Goal: Task Accomplishment & Management: Manage account settings

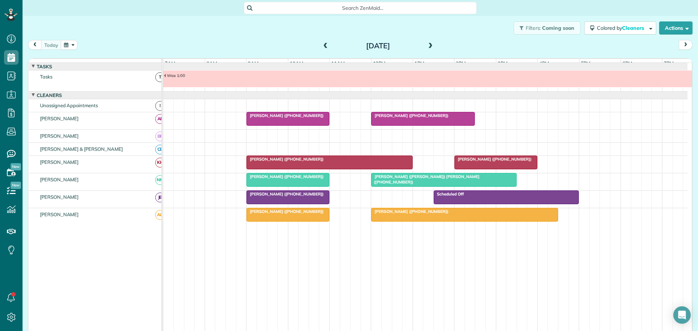
scroll to position [5, 0]
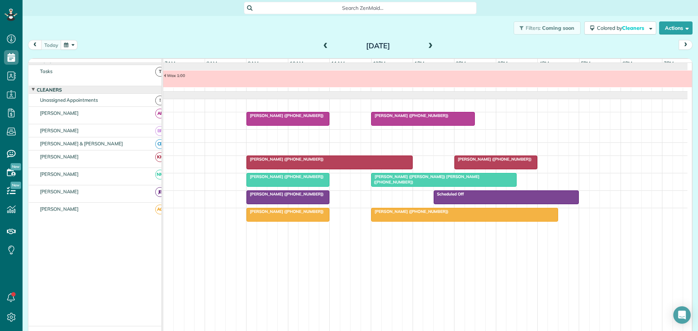
click at [322, 44] on span at bounding box center [326, 46] width 8 height 7
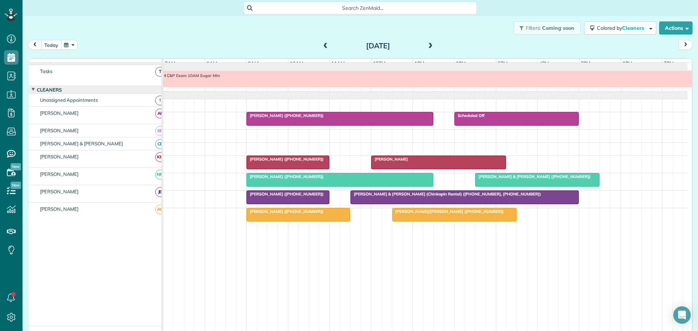
click at [49, 44] on button "today" at bounding box center [51, 45] width 20 height 10
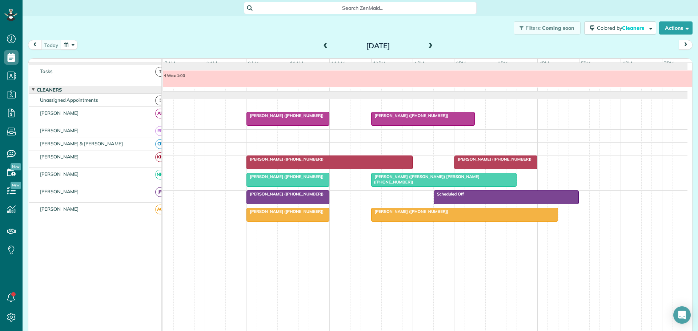
click at [429, 44] on span at bounding box center [431, 46] width 8 height 7
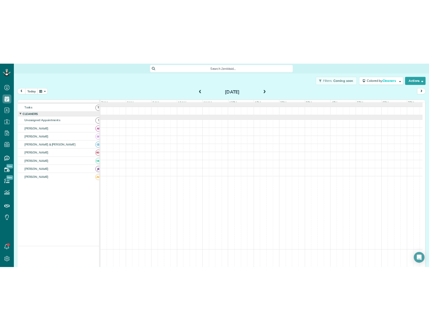
scroll to position [0, 0]
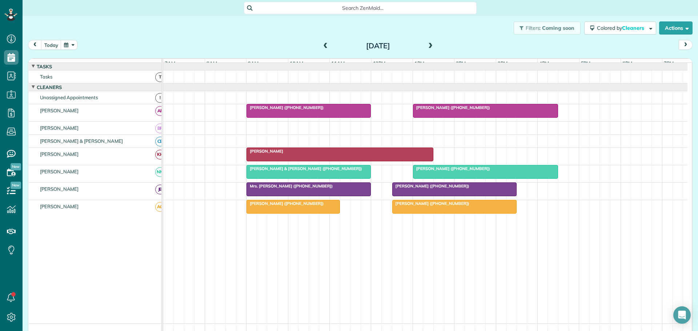
click at [429, 44] on span at bounding box center [431, 46] width 8 height 7
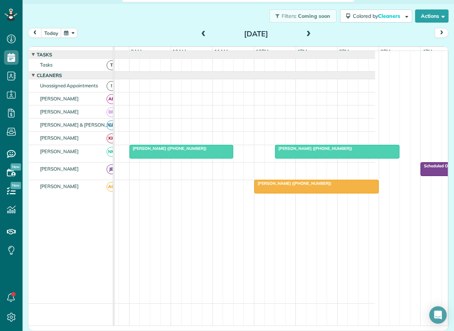
click at [306, 32] on span at bounding box center [308, 34] width 8 height 7
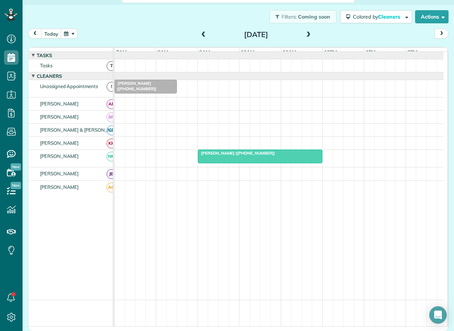
click at [200, 33] on span at bounding box center [204, 35] width 8 height 7
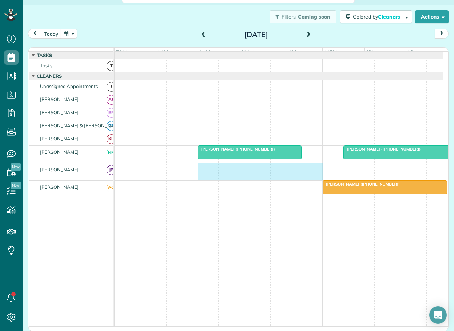
drag, startPoint x: 200, startPoint y: 173, endPoint x: 313, endPoint y: 173, distance: 113.5
click at [313, 173] on div "Scheduled Off" at bounding box center [279, 171] width 329 height 17
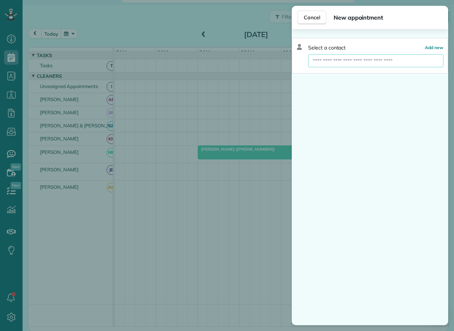
click at [329, 60] on input "text" at bounding box center [375, 60] width 135 height 13
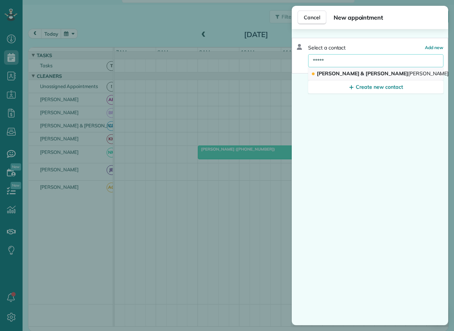
type input "*****"
click at [329, 73] on span "[PERSON_NAME] & [PERSON_NAME] acher" at bounding box center [389, 73] width 145 height 7
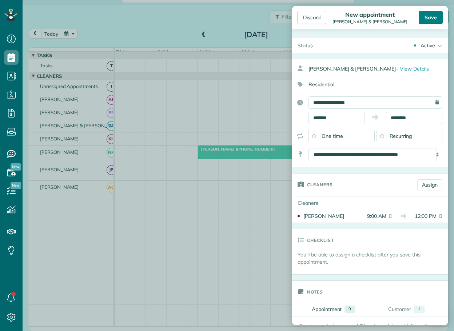
click at [430, 16] on div "Save" at bounding box center [431, 17] width 24 height 13
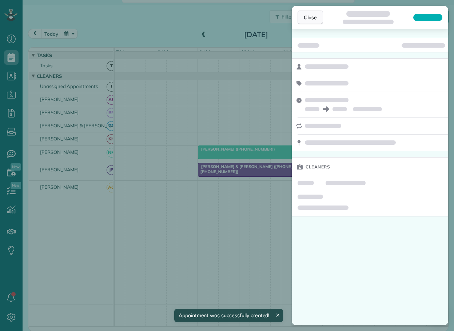
click at [312, 17] on span "Close" at bounding box center [310, 17] width 13 height 7
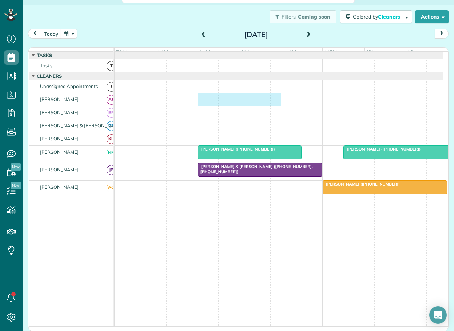
drag, startPoint x: 201, startPoint y: 102, endPoint x: 270, endPoint y: 103, distance: 69.1
click at [272, 103] on div at bounding box center [279, 99] width 329 height 13
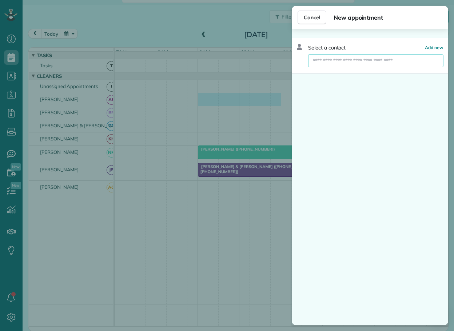
click at [342, 63] on input "text" at bounding box center [375, 60] width 135 height 13
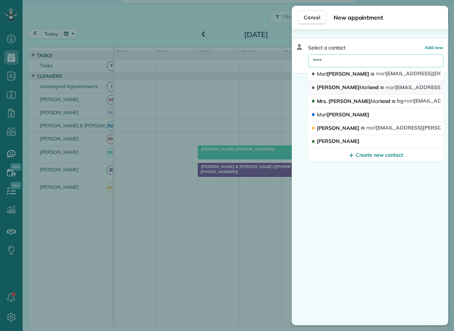
type input "****"
click at [359, 86] on span "Marl" at bounding box center [364, 87] width 10 height 7
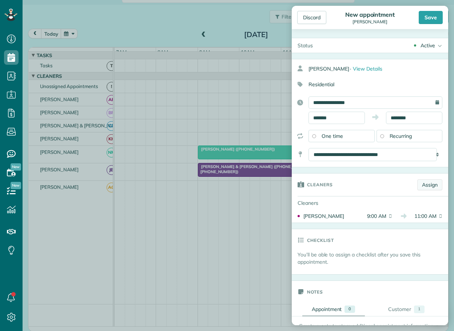
click at [425, 183] on link "Assign" at bounding box center [429, 184] width 25 height 11
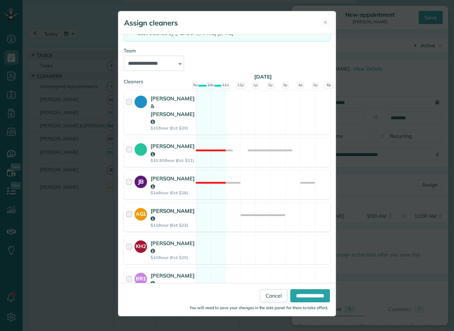
scroll to position [82, 0]
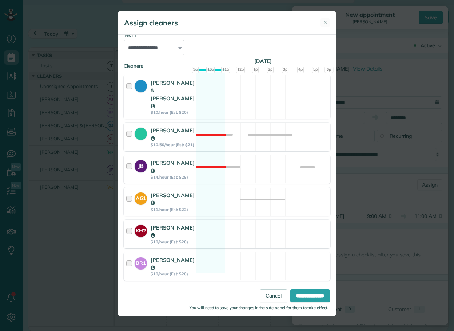
click at [130, 224] on div at bounding box center [130, 234] width 8 height 21
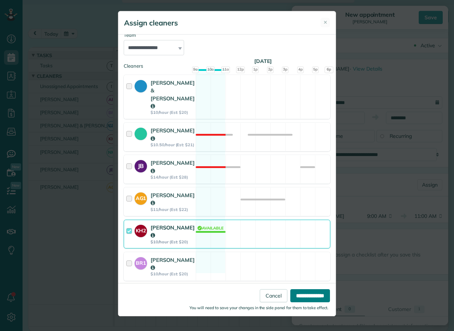
click at [299, 295] on input "**********" at bounding box center [310, 295] width 40 height 13
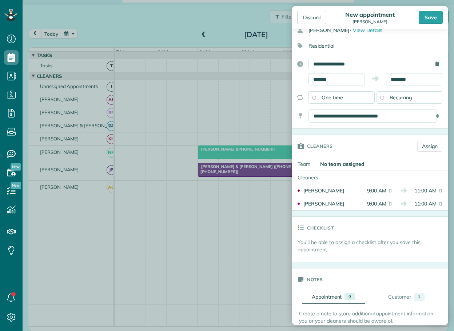
scroll to position [182, 0]
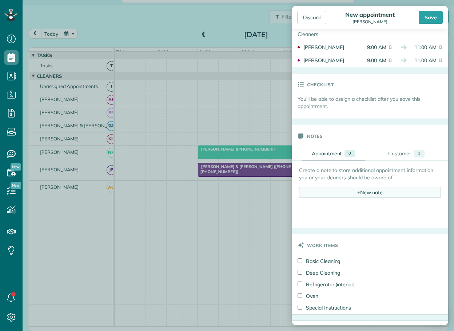
click at [361, 192] on div "+ New note" at bounding box center [370, 192] width 142 height 11
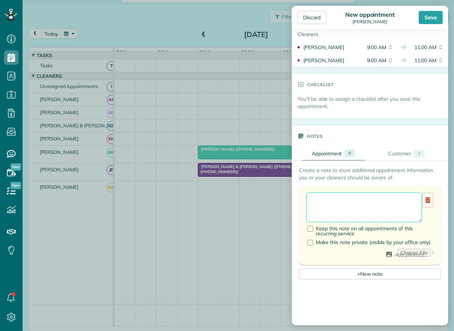
click at [331, 198] on textarea at bounding box center [364, 207] width 116 height 30
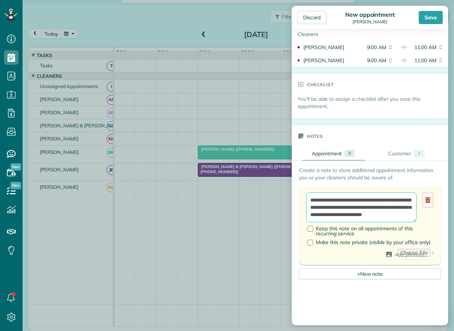
scroll to position [11, 0]
type textarea "**********"
click at [432, 15] on div "Save" at bounding box center [431, 17] width 24 height 13
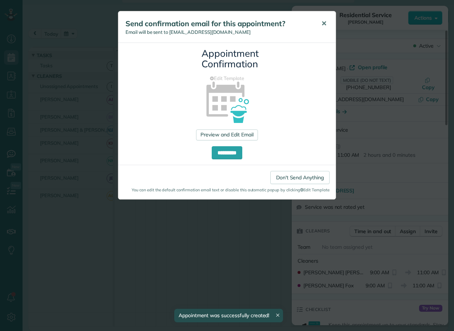
click at [324, 23] on span "✕" at bounding box center [323, 23] width 5 height 8
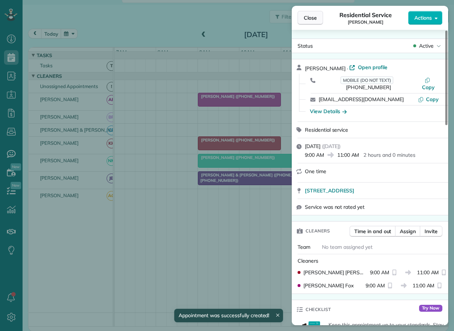
click at [305, 18] on span "Close" at bounding box center [310, 17] width 13 height 7
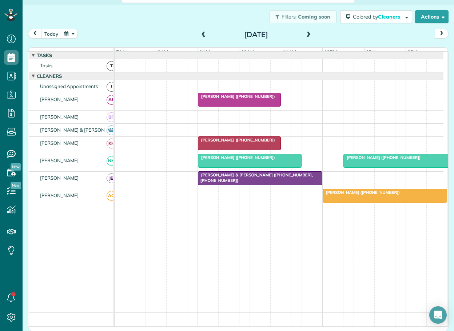
click at [237, 143] on span "[PERSON_NAME] ([PHONE_NUMBER])" at bounding box center [236, 139] width 78 height 5
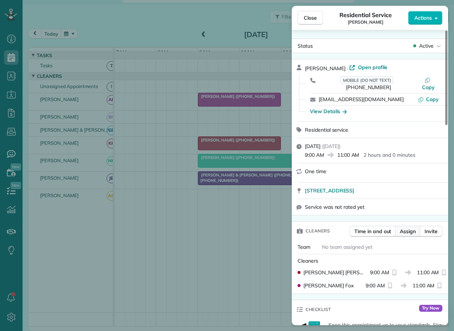
click at [409, 228] on span "Assign" at bounding box center [408, 231] width 16 height 7
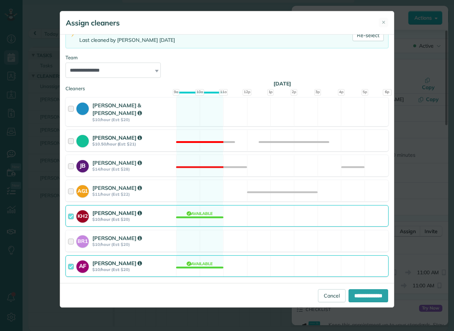
scroll to position [64, 0]
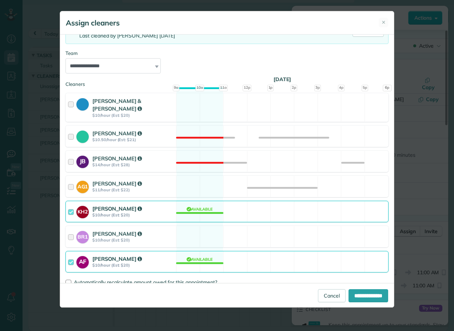
click at [69, 255] on div at bounding box center [72, 261] width 8 height 13
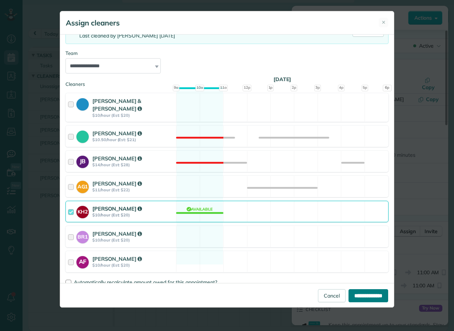
click at [358, 296] on input "**********" at bounding box center [368, 295] width 40 height 13
type input "**********"
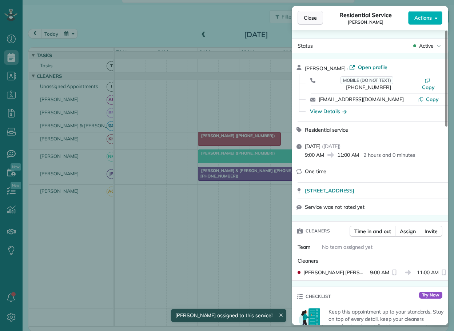
click at [306, 18] on span "Close" at bounding box center [310, 17] width 13 height 7
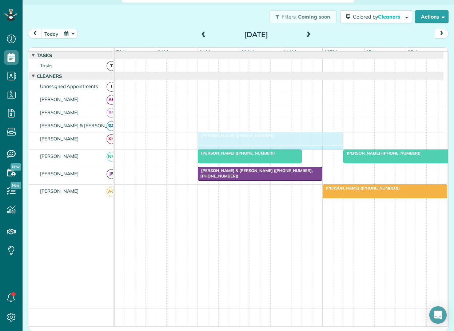
drag, startPoint x: 277, startPoint y: 140, endPoint x: 332, endPoint y: 143, distance: 55.4
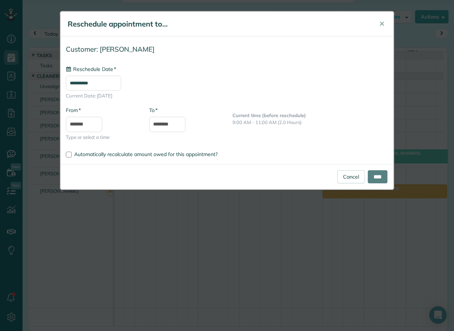
type input "**********"
click at [372, 175] on input "****" at bounding box center [378, 176] width 20 height 13
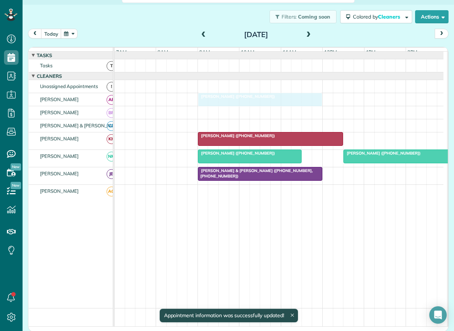
drag, startPoint x: 347, startPoint y: 193, endPoint x: 225, endPoint y: 96, distance: 156.4
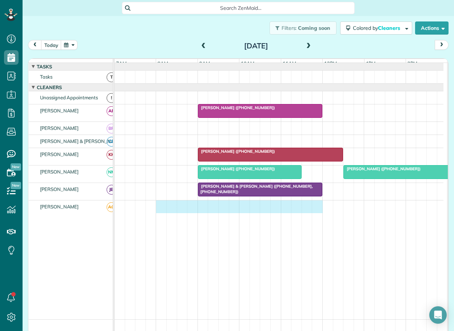
drag, startPoint x: 157, startPoint y: 209, endPoint x: 311, endPoint y: 217, distance: 154.4
click at [311, 213] on div at bounding box center [279, 206] width 329 height 13
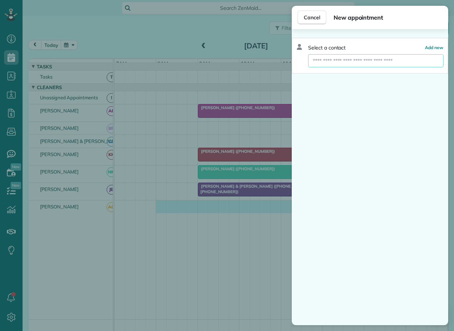
click at [330, 62] on input "text" at bounding box center [375, 60] width 135 height 13
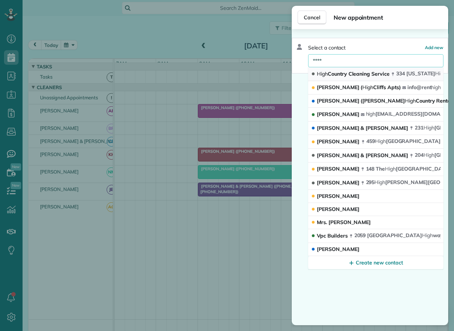
type input "****"
click at [333, 74] on span "High Country Cleaning Service" at bounding box center [353, 74] width 73 height 7
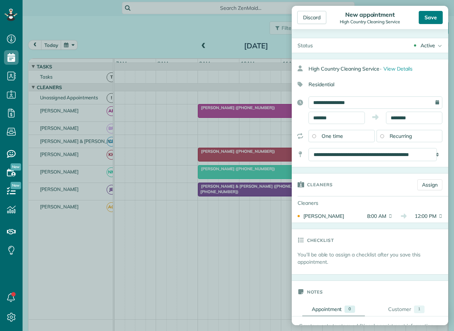
click at [434, 17] on div "Save" at bounding box center [431, 17] width 24 height 13
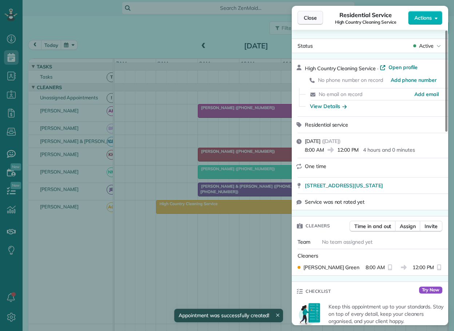
click at [308, 19] on span "Close" at bounding box center [310, 17] width 13 height 7
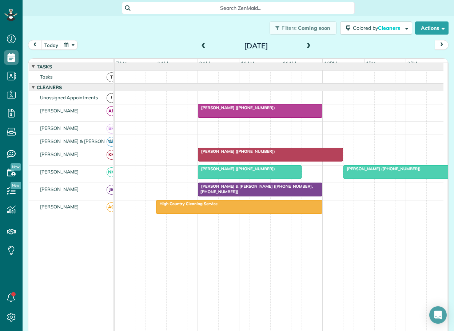
click at [304, 44] on span at bounding box center [308, 46] width 8 height 7
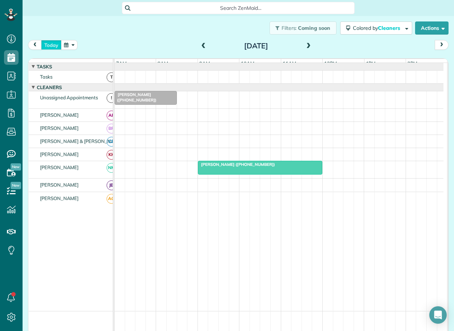
click at [53, 45] on button "today" at bounding box center [51, 45] width 20 height 10
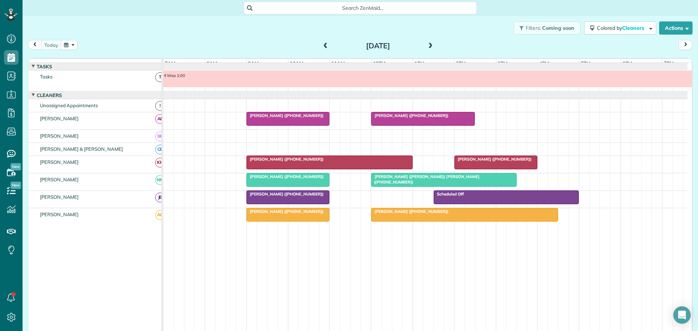
click at [429, 46] on span at bounding box center [431, 46] width 8 height 7
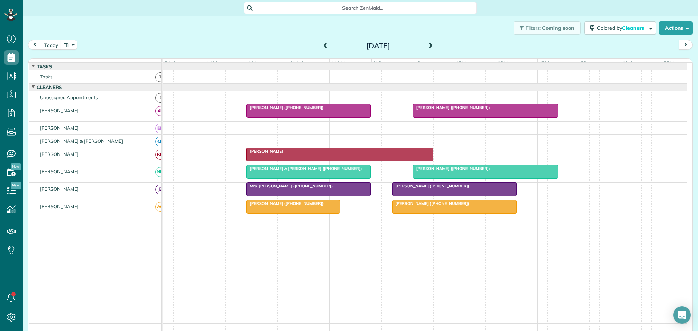
click at [429, 46] on span at bounding box center [431, 46] width 8 height 7
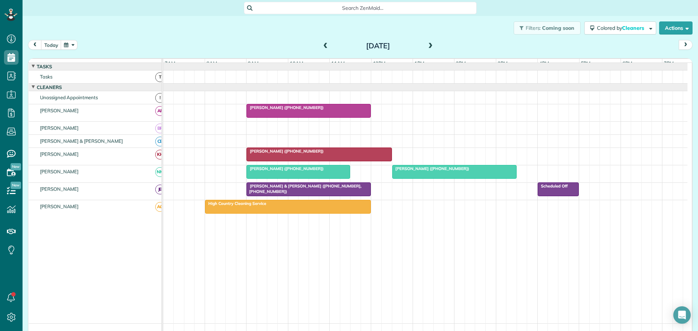
click at [301, 154] on span "[PERSON_NAME] ([PHONE_NUMBER])" at bounding box center [285, 151] width 78 height 5
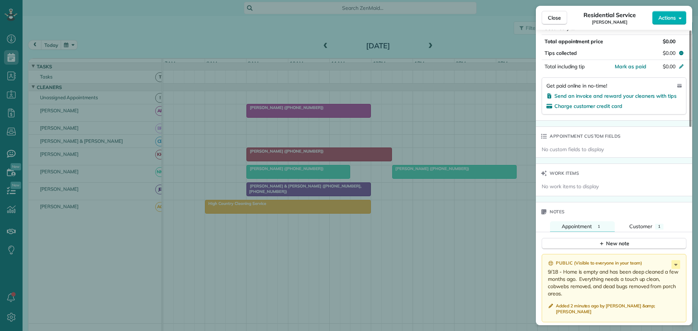
scroll to position [475, 0]
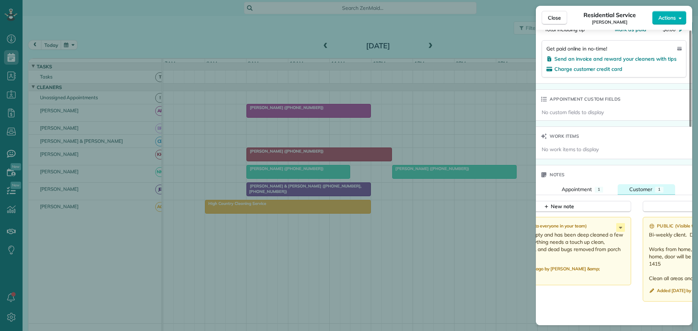
click at [643, 186] on span "Customer" at bounding box center [641, 189] width 23 height 7
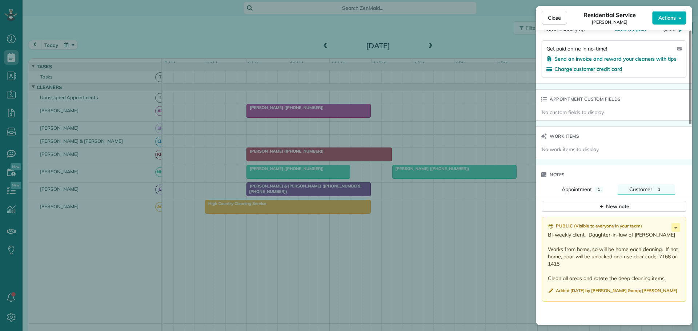
scroll to position [547, 0]
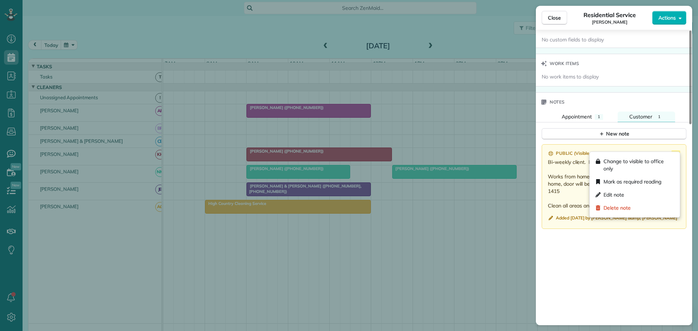
click at [675, 151] on icon at bounding box center [676, 155] width 9 height 9
click at [616, 192] on span "Edit note" at bounding box center [614, 194] width 21 height 7
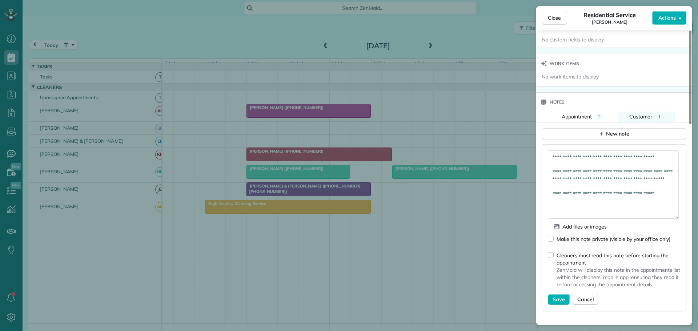
drag, startPoint x: 674, startPoint y: 164, endPoint x: 668, endPoint y: 211, distance: 47.6
click at [668, 211] on textarea "**********" at bounding box center [613, 185] width 131 height 68
drag, startPoint x: 554, startPoint y: 149, endPoint x: 588, endPoint y: 215, distance: 74.2
click at [588, 215] on form "**********" at bounding box center [614, 228] width 132 height 155
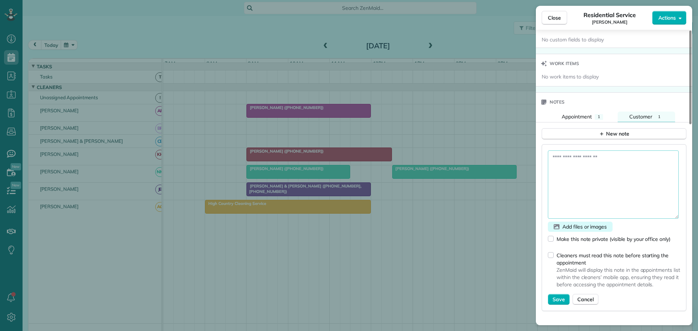
scroll to position [0, 0]
click at [558, 296] on span "Save" at bounding box center [559, 299] width 12 height 7
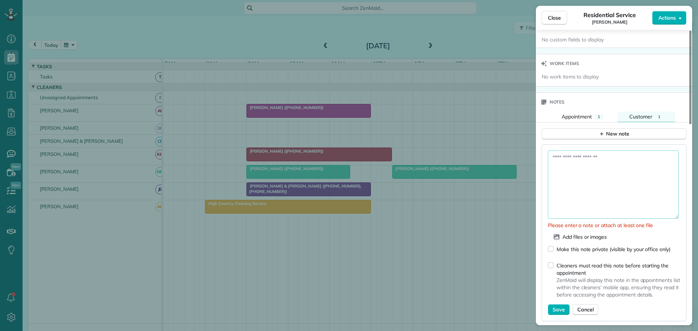
click at [592, 169] on textarea at bounding box center [613, 185] width 131 height 68
click at [588, 306] on span "Cancel" at bounding box center [586, 309] width 16 height 7
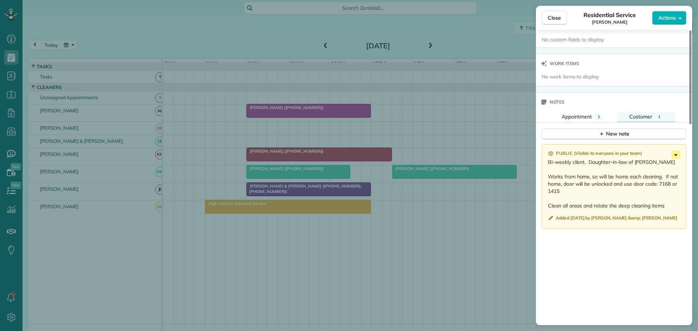
click at [677, 151] on icon at bounding box center [676, 155] width 9 height 9
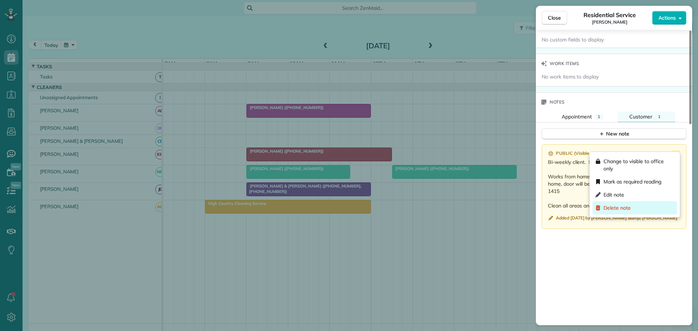
click at [618, 207] on span "Delete note" at bounding box center [617, 207] width 27 height 7
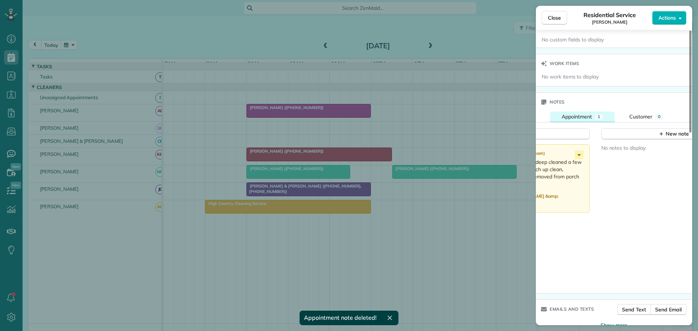
click at [572, 112] on button "Appointment 1" at bounding box center [582, 117] width 65 height 11
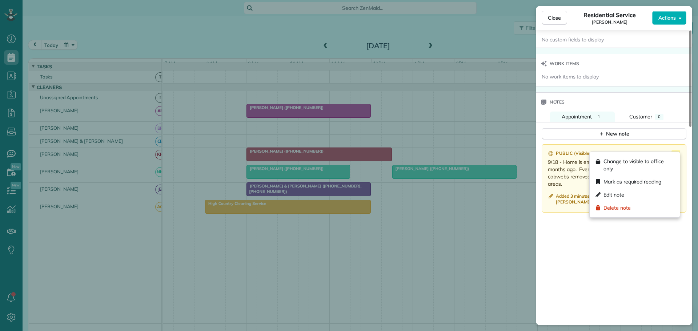
click at [678, 151] on icon at bounding box center [676, 155] width 9 height 9
click at [620, 191] on div "Edit note" at bounding box center [635, 194] width 84 height 13
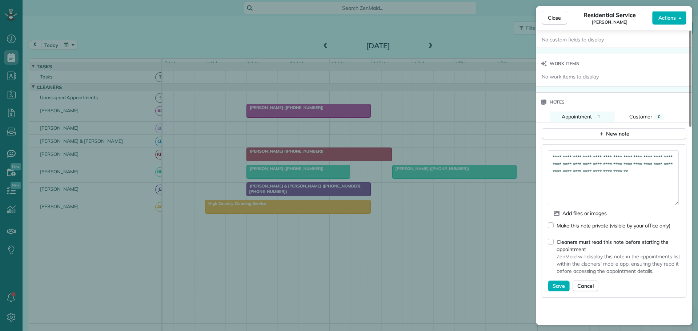
drag, startPoint x: 677, startPoint y: 162, endPoint x: 594, endPoint y: 170, distance: 83.3
click at [671, 195] on textarea "**********" at bounding box center [613, 178] width 131 height 55
click at [568, 151] on textarea "**********" at bounding box center [613, 178] width 131 height 54
type textarea "**********"
click at [558, 281] on span "Save" at bounding box center [559, 284] width 12 height 7
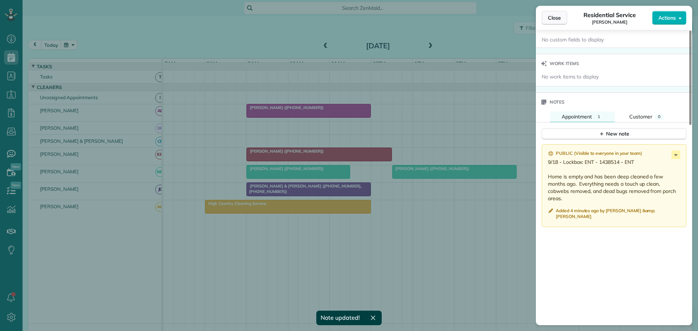
click at [552, 17] on span "Close" at bounding box center [554, 17] width 13 height 7
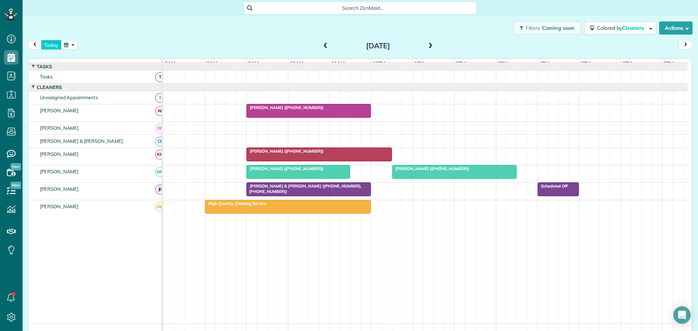
click at [49, 44] on button "today" at bounding box center [51, 45] width 20 height 10
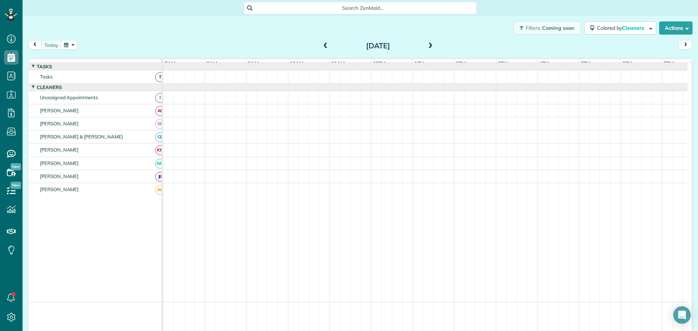
scroll to position [5, 0]
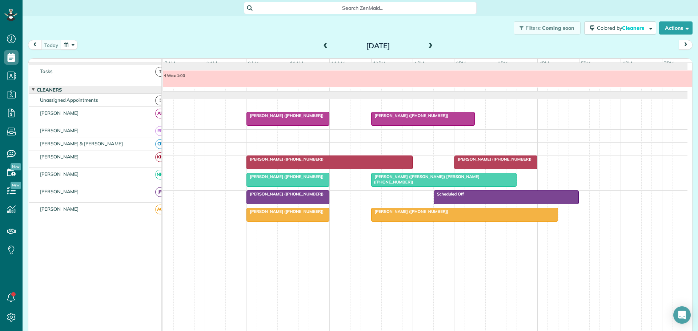
click at [299, 162] on span "[PERSON_NAME] ([PHONE_NUMBER])" at bounding box center [285, 159] width 78 height 5
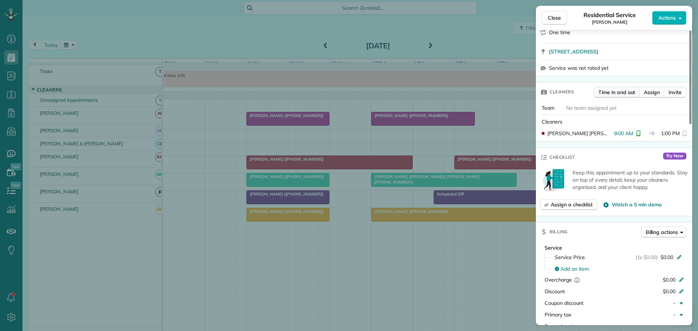
scroll to position [145, 0]
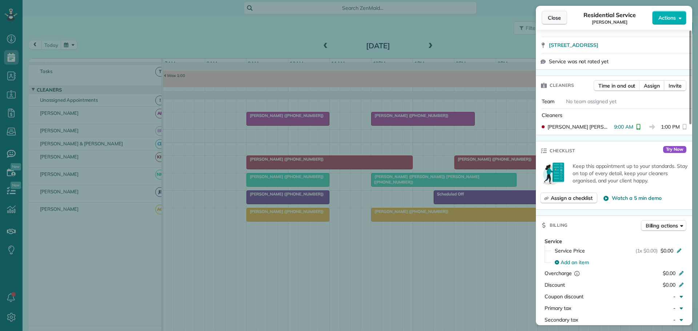
click at [551, 17] on span "Close" at bounding box center [554, 17] width 13 height 7
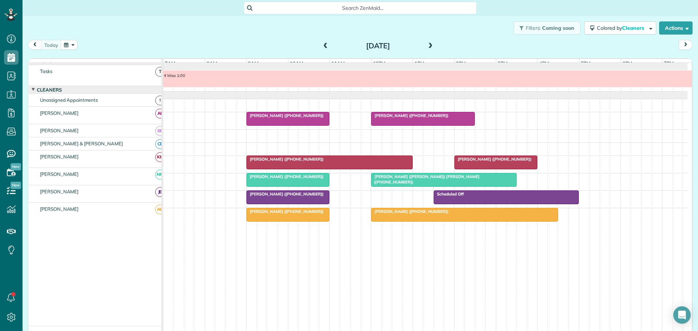
click at [427, 45] on span at bounding box center [431, 46] width 8 height 7
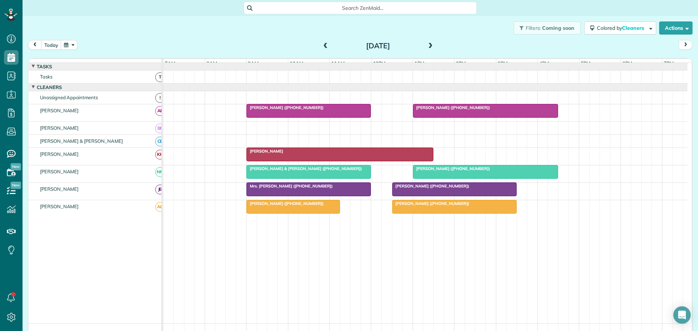
click at [427, 45] on span at bounding box center [431, 46] width 8 height 7
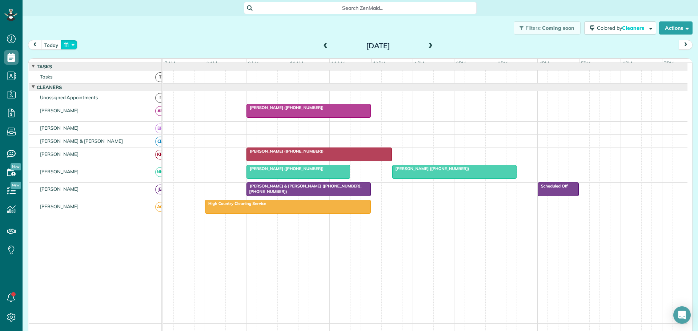
click at [72, 45] on button "button" at bounding box center [69, 45] width 17 height 10
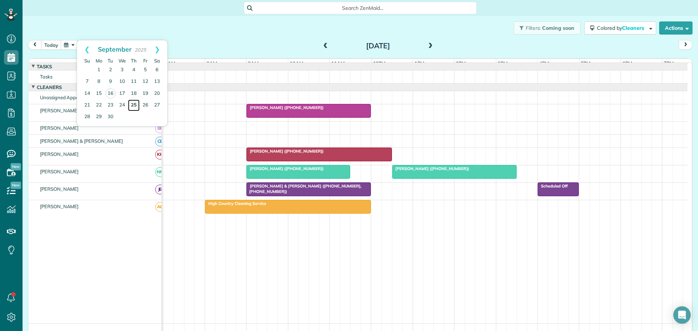
click at [135, 103] on link "25" at bounding box center [134, 106] width 12 height 12
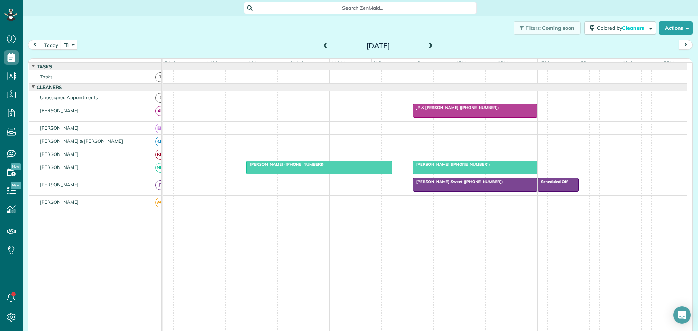
click at [323, 46] on span at bounding box center [326, 46] width 8 height 7
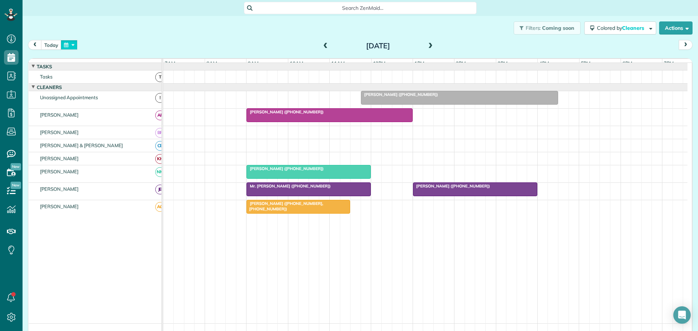
click at [72, 45] on button "button" at bounding box center [69, 45] width 17 height 10
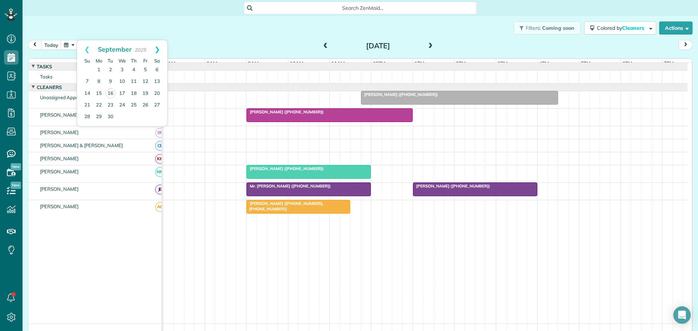
click at [159, 49] on link "Next" at bounding box center [157, 49] width 20 height 18
click at [123, 70] on link "1" at bounding box center [122, 70] width 12 height 12
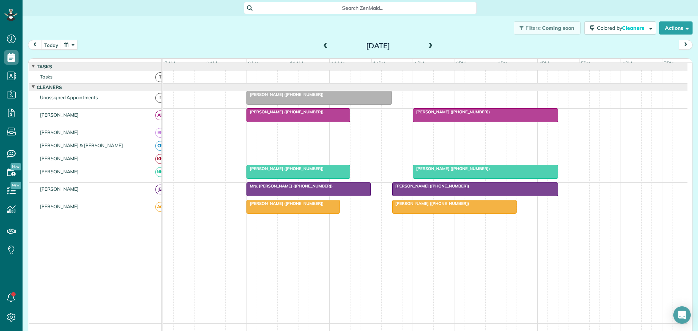
click at [323, 43] on span at bounding box center [326, 46] width 8 height 7
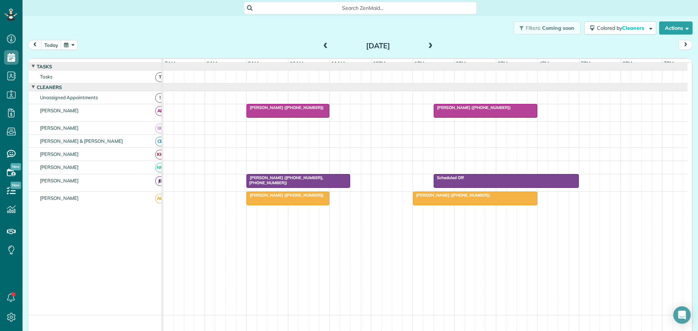
click at [427, 43] on span at bounding box center [431, 46] width 8 height 7
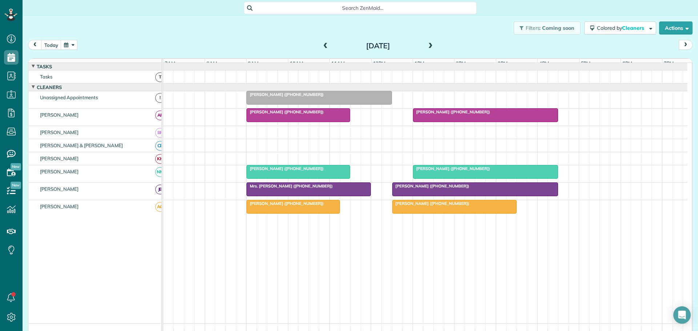
click at [427, 43] on span at bounding box center [431, 46] width 8 height 7
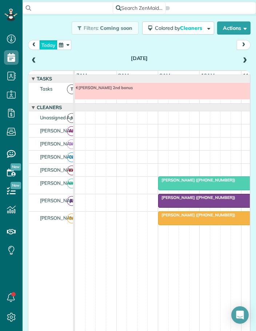
click at [45, 43] on button "today" at bounding box center [48, 45] width 18 height 10
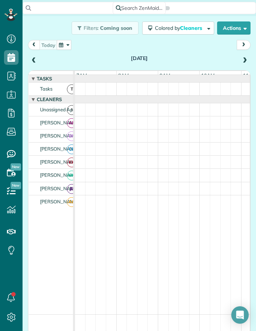
scroll to position [8, 0]
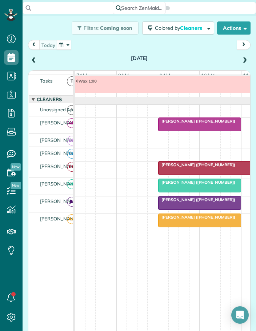
click at [33, 59] on span at bounding box center [34, 60] width 8 height 7
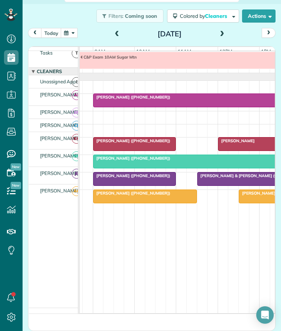
scroll to position [0, 70]
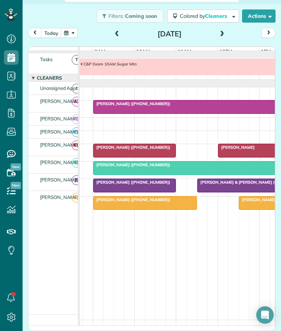
click at [146, 106] on span "[PERSON_NAME] ([PHONE_NUMBER])" at bounding box center [132, 103] width 78 height 5
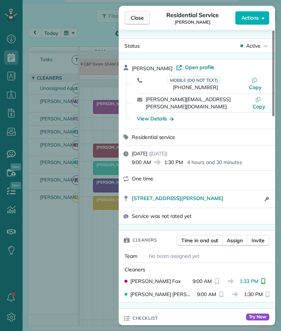
click at [132, 17] on span "Close" at bounding box center [137, 17] width 13 height 7
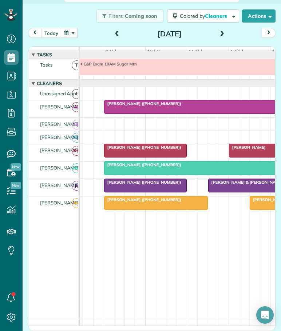
scroll to position [0, 56]
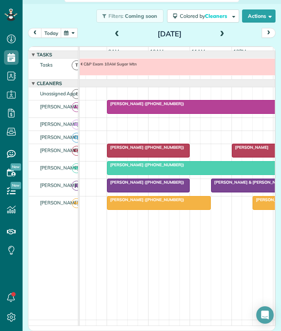
click at [246, 150] on span "[PERSON_NAME]" at bounding box center [249, 147] width 37 height 5
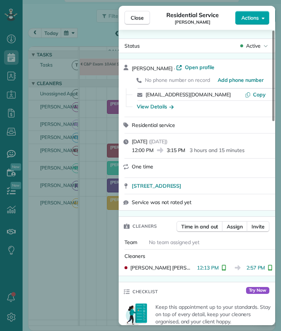
click at [247, 17] on span "Actions" at bounding box center [249, 17] width 17 height 7
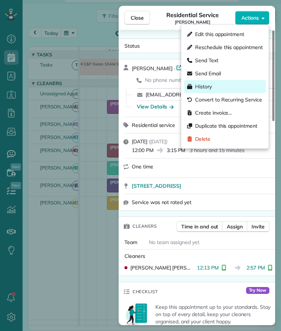
click at [204, 84] on span "History" at bounding box center [203, 86] width 17 height 7
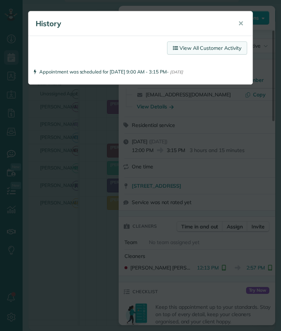
click at [213, 49] on link "View All Customer Activity" at bounding box center [207, 47] width 80 height 13
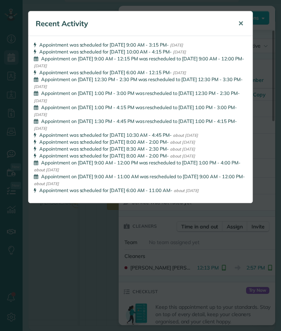
drag, startPoint x: 243, startPoint y: 22, endPoint x: 227, endPoint y: 23, distance: 15.7
click at [242, 22] on span "✕" at bounding box center [240, 23] width 5 height 8
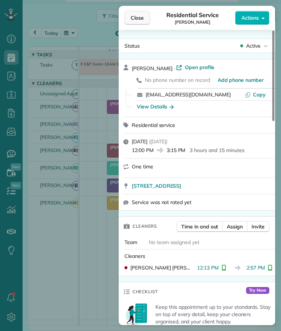
click at [139, 19] on span "Close" at bounding box center [137, 17] width 13 height 7
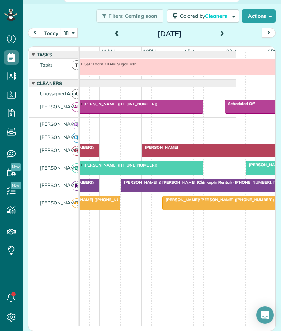
scroll to position [0, 167]
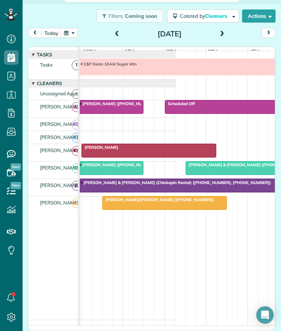
click at [213, 167] on span "[PERSON_NAME] & [PERSON_NAME] ([PHONE_NUMBER])" at bounding box center [243, 164] width 116 height 5
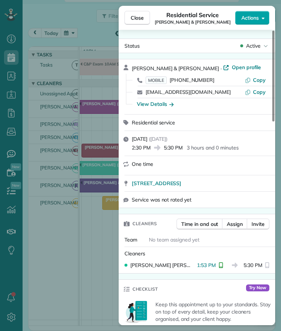
click at [242, 15] on span "Actions" at bounding box center [249, 17] width 17 height 7
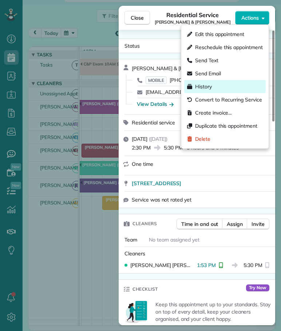
click at [201, 88] on span "History" at bounding box center [203, 86] width 17 height 7
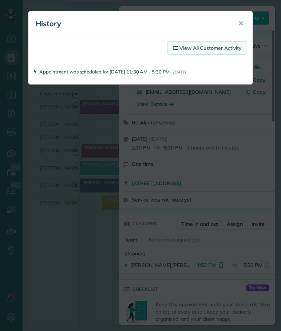
click at [202, 46] on link "View All Customer Activity" at bounding box center [207, 47] width 80 height 13
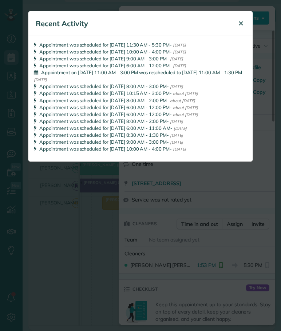
drag, startPoint x: 243, startPoint y: 23, endPoint x: 233, endPoint y: 23, distance: 9.5
click at [243, 23] on span "✕" at bounding box center [240, 23] width 5 height 8
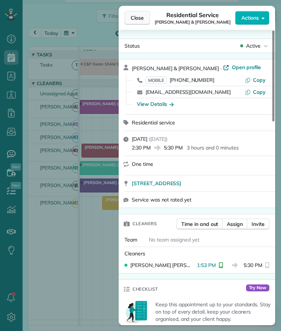
drag, startPoint x: 140, startPoint y: 17, endPoint x: 133, endPoint y: 20, distance: 7.9
click at [139, 18] on span "Close" at bounding box center [137, 17] width 13 height 7
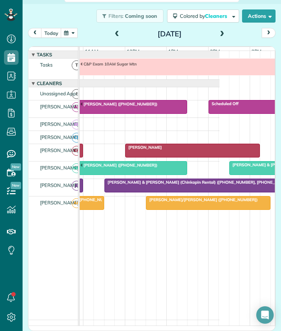
scroll to position [0, 177]
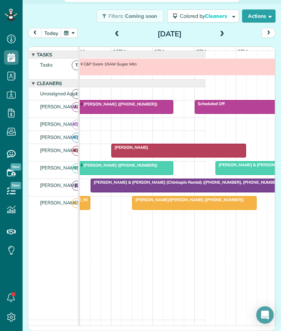
click at [173, 185] on span "[PERSON_NAME] & [PERSON_NAME] (Chinkapin Rental) ([PHONE_NUMBER], [PHONE_NUMBER…" at bounding box center [185, 182] width 191 height 5
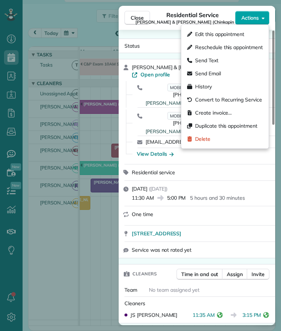
click at [250, 17] on span "Actions" at bounding box center [249, 17] width 17 height 7
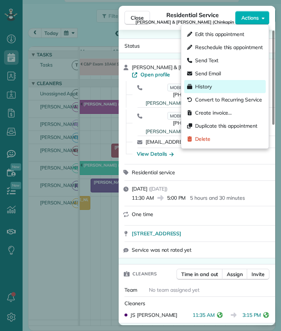
click at [203, 85] on span "History" at bounding box center [203, 86] width 17 height 7
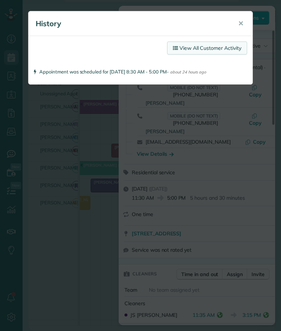
click at [211, 47] on link "View All Customer Activity" at bounding box center [207, 47] width 80 height 13
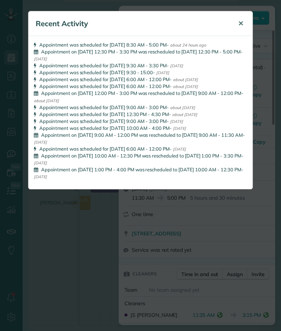
click at [239, 21] on span "✕" at bounding box center [240, 23] width 5 height 8
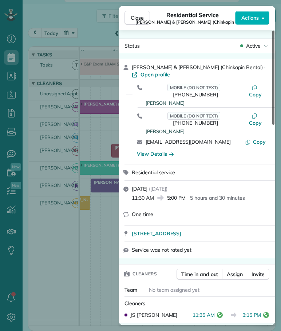
drag, startPoint x: 137, startPoint y: 20, endPoint x: 271, endPoint y: 111, distance: 162.0
click at [137, 21] on span "Close" at bounding box center [137, 17] width 13 height 7
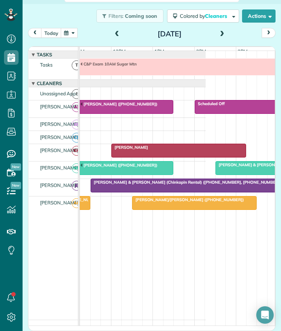
click at [175, 191] on div at bounding box center [205, 185] width 228 height 13
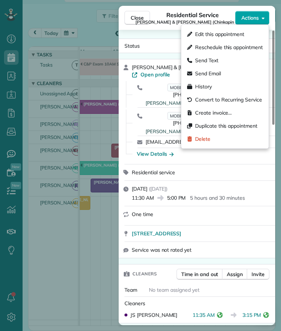
click at [241, 15] on span "Actions" at bounding box center [249, 17] width 17 height 7
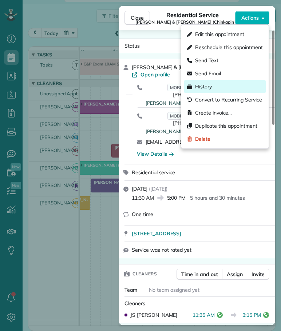
click at [206, 85] on span "History" at bounding box center [203, 86] width 17 height 7
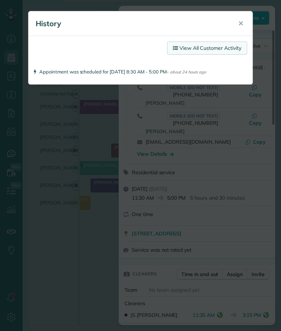
click at [203, 48] on link "View All Customer Activity" at bounding box center [207, 47] width 80 height 13
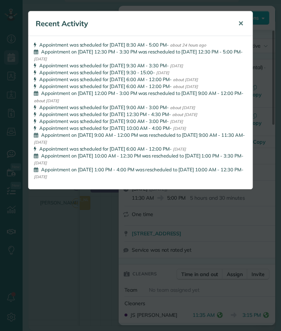
click at [239, 23] on span "✕" at bounding box center [240, 23] width 5 height 8
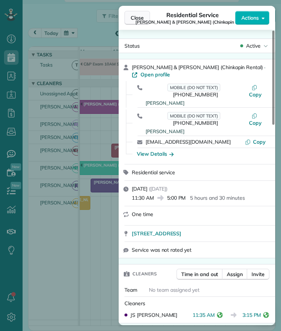
click at [138, 20] on span "Close" at bounding box center [137, 17] width 13 height 7
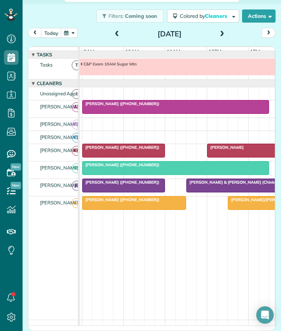
scroll to position [0, 74]
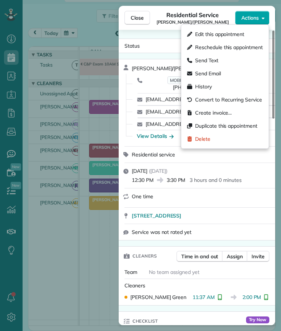
click at [241, 13] on button "Actions" at bounding box center [252, 18] width 34 height 14
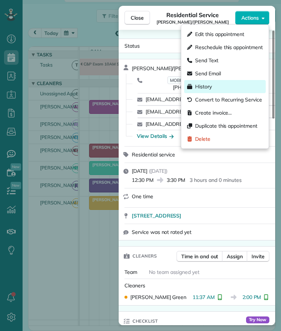
click at [200, 84] on span "History" at bounding box center [203, 86] width 17 height 7
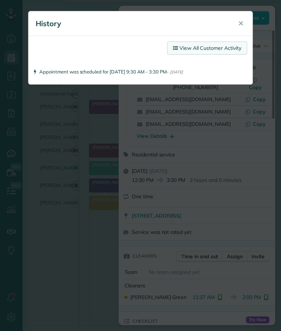
click at [199, 48] on link "View All Customer Activity" at bounding box center [207, 47] width 80 height 13
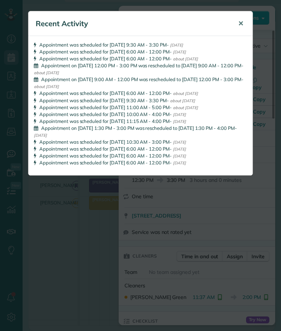
click at [240, 19] on span "✕" at bounding box center [240, 23] width 5 height 8
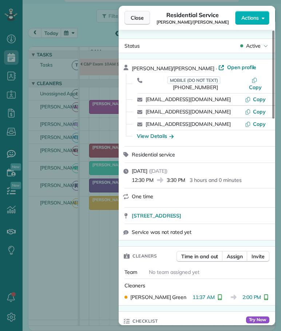
click at [143, 16] on span "Close" at bounding box center [137, 17] width 13 height 7
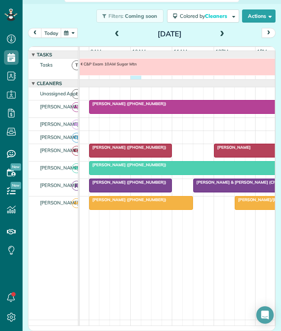
click at [137, 79] on div "C&P Exam 10AM Sugar Mtn" at bounding box center [156, 69] width 303 height 21
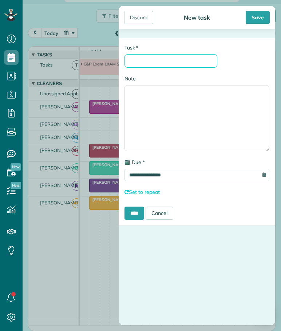
click at [152, 59] on input "* Task" at bounding box center [170, 60] width 93 height 13
type input "********"
click at [136, 212] on input "****" at bounding box center [134, 213] width 20 height 13
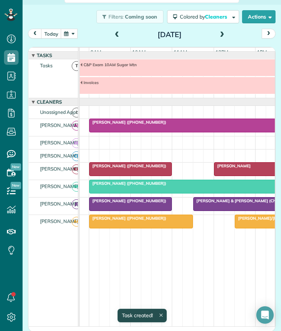
click at [115, 34] on span at bounding box center [117, 35] width 8 height 7
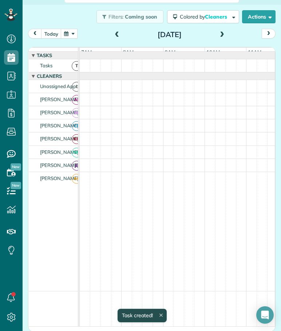
click at [115, 34] on span at bounding box center [117, 35] width 8 height 7
click at [52, 34] on button "today" at bounding box center [51, 34] width 20 height 10
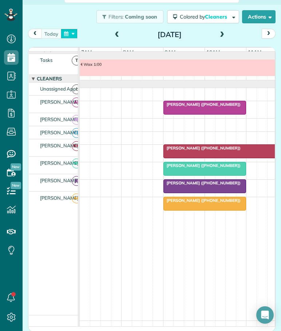
click at [73, 33] on button "button" at bounding box center [69, 34] width 17 height 10
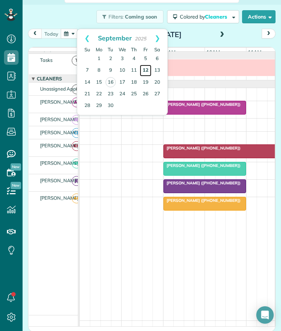
click at [145, 68] on link "12" at bounding box center [146, 71] width 12 height 12
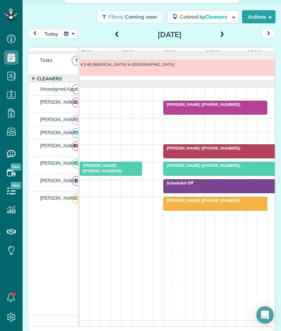
scroll to position [0, 25]
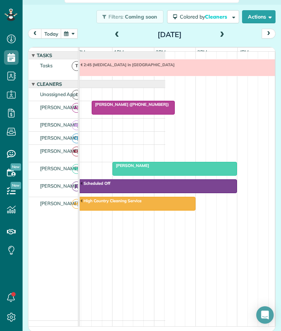
click at [136, 107] on span "[PERSON_NAME] ([PHONE_NUMBER])" at bounding box center [130, 104] width 78 height 5
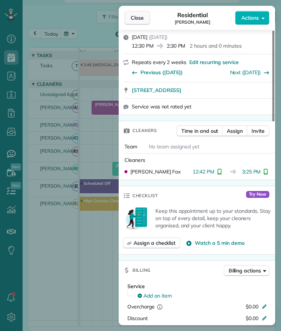
click at [142, 19] on span "Close" at bounding box center [137, 17] width 13 height 7
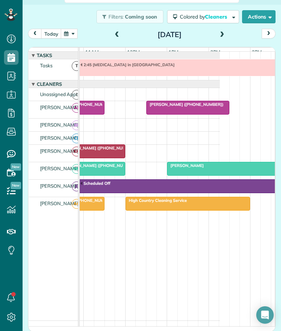
scroll to position [0, 165]
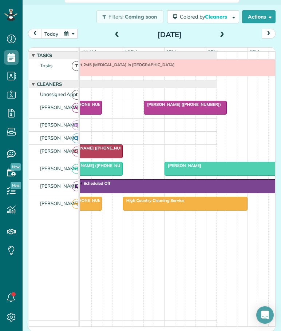
click at [116, 80] on div "2:45 [MEDICAL_DATA] in [GEOGRAPHIC_DATA]" at bounding box center [66, 69] width 303 height 21
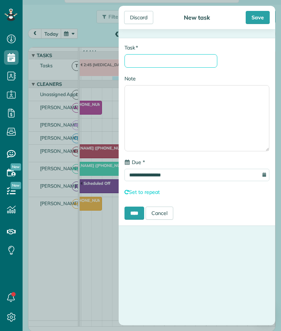
click at [134, 58] on input "* Task" at bounding box center [170, 60] width 93 height 13
type input "********"
click at [131, 216] on input "****" at bounding box center [134, 213] width 20 height 13
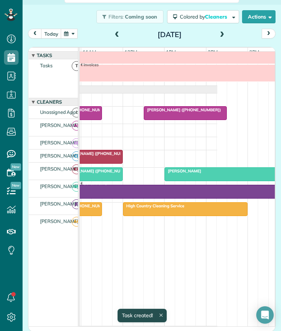
scroll to position [18, 0]
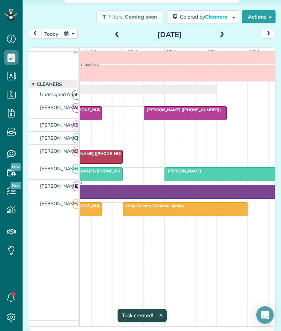
click at [114, 35] on span at bounding box center [117, 35] width 8 height 7
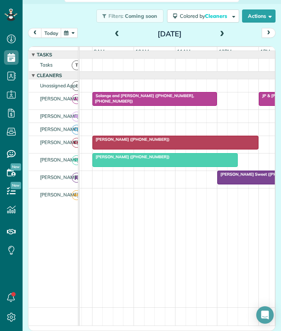
scroll to position [0, 75]
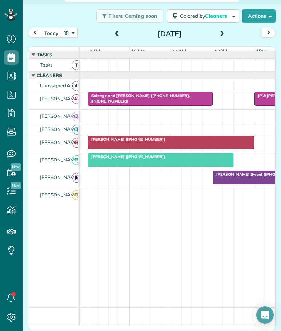
click at [160, 102] on span "Solange and [PERSON_NAME] ([PHONE_NUMBER], [PHONE_NUMBER])" at bounding box center [139, 98] width 102 height 10
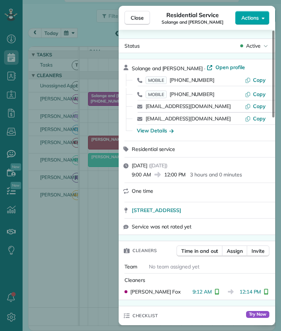
click at [255, 12] on button "Actions" at bounding box center [252, 18] width 34 height 14
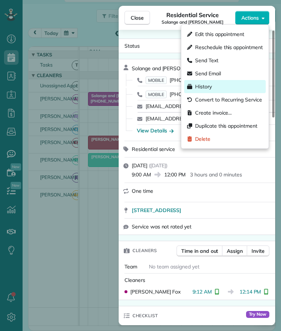
click at [203, 88] on span "History" at bounding box center [203, 86] width 17 height 7
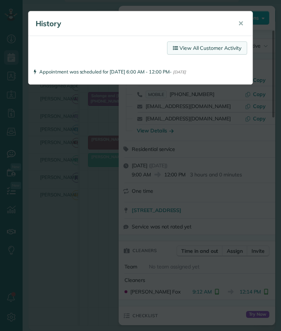
click at [209, 45] on link "View All Customer Activity" at bounding box center [207, 47] width 80 height 13
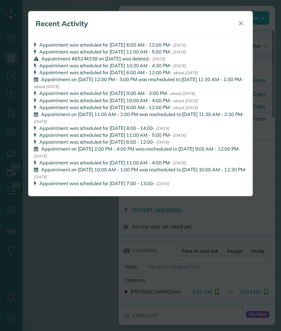
drag, startPoint x: 238, startPoint y: 21, endPoint x: 229, endPoint y: 24, distance: 9.2
click at [238, 21] on span "✕" at bounding box center [240, 23] width 5 height 8
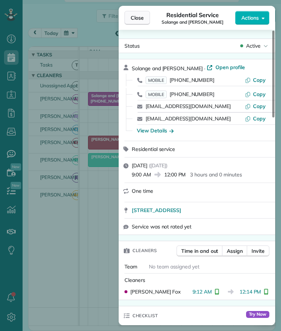
click at [139, 15] on span "Close" at bounding box center [137, 17] width 13 height 7
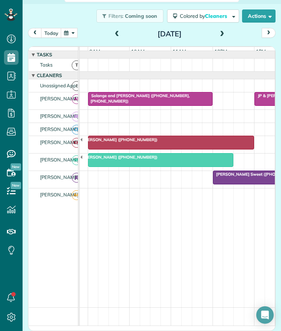
scroll to position [0, 120]
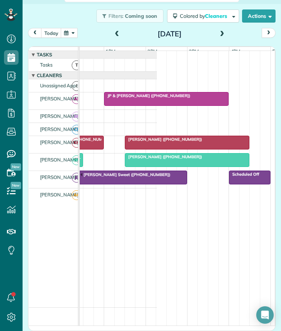
click at [149, 159] on span "[PERSON_NAME] ([PHONE_NUMBER])" at bounding box center [163, 156] width 78 height 5
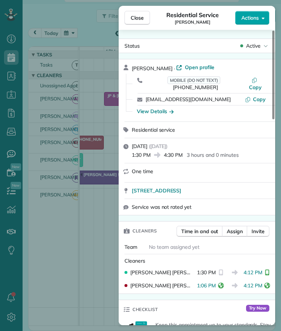
click at [260, 17] on button "Actions" at bounding box center [252, 18] width 34 height 14
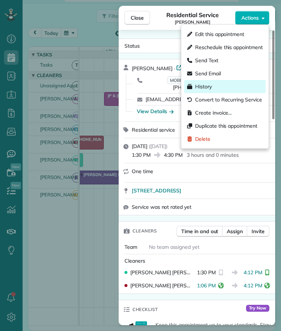
click at [212, 86] on div "History" at bounding box center [224, 86] width 81 height 13
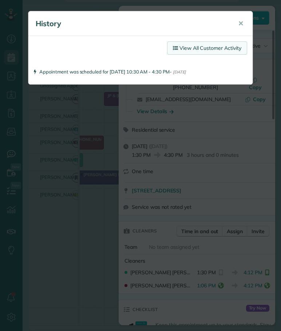
click at [214, 47] on link "View All Customer Activity" at bounding box center [207, 47] width 80 height 13
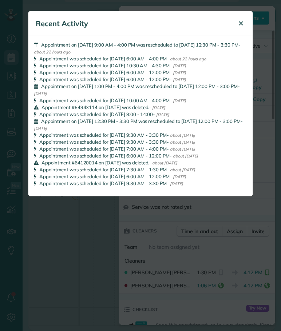
click at [238, 23] on span "✕" at bounding box center [240, 23] width 5 height 8
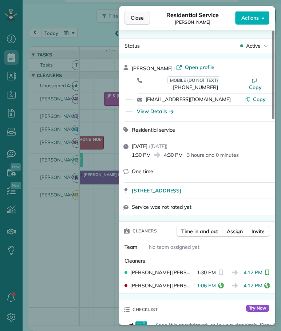
click at [143, 19] on span "Close" at bounding box center [137, 17] width 13 height 7
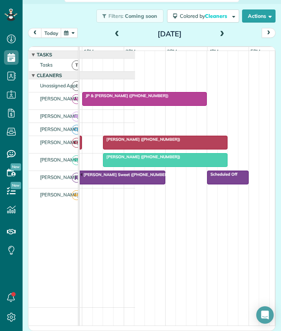
scroll to position [0, 124]
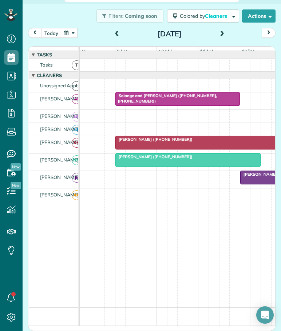
click at [133, 69] on div at bounding box center [183, 65] width 303 height 13
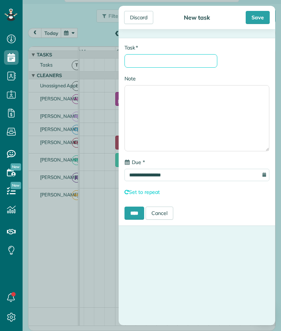
click at [134, 62] on input "* Task" at bounding box center [170, 60] width 93 height 13
type input "********"
click at [132, 216] on input "****" at bounding box center [134, 213] width 20 height 13
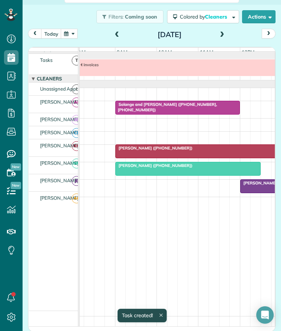
click at [113, 33] on span at bounding box center [117, 35] width 8 height 7
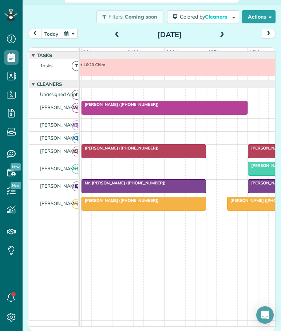
scroll to position [0, 145]
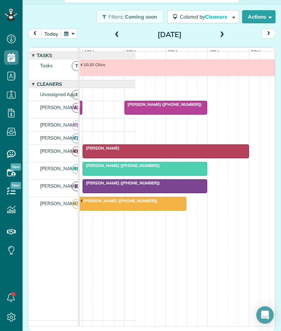
click at [175, 107] on span "[PERSON_NAME] ([PHONE_NUMBER])" at bounding box center [163, 104] width 78 height 5
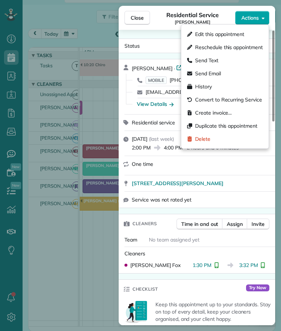
click at [251, 14] on span "Actions" at bounding box center [249, 17] width 17 height 7
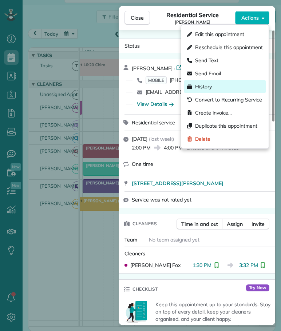
click at [203, 85] on span "History" at bounding box center [203, 86] width 17 height 7
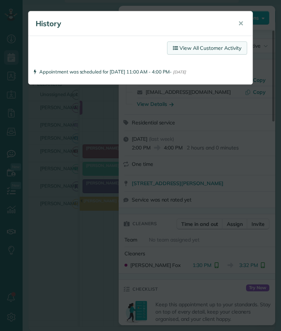
click at [207, 48] on link "View All Customer Activity" at bounding box center [207, 47] width 80 height 13
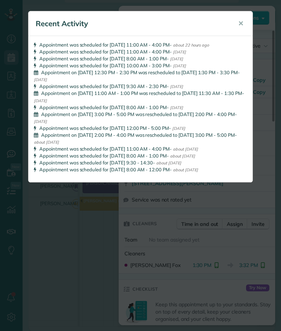
drag, startPoint x: 241, startPoint y: 22, endPoint x: 234, endPoint y: 24, distance: 7.9
click at [241, 22] on span "✕" at bounding box center [240, 23] width 5 height 8
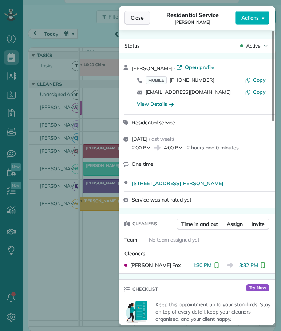
click at [139, 16] on span "Close" at bounding box center [137, 17] width 13 height 7
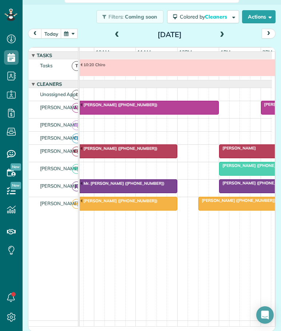
scroll to position [0, 96]
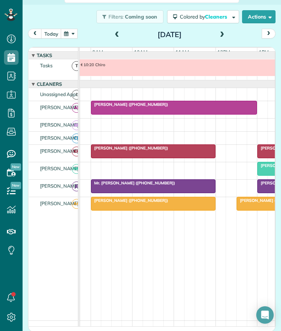
click at [149, 151] on span "[PERSON_NAME] ([PHONE_NUMBER])" at bounding box center [130, 147] width 78 height 5
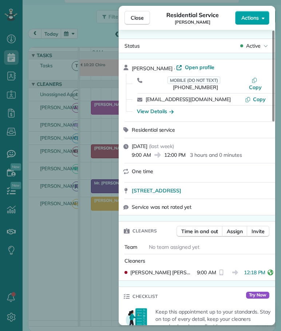
click at [249, 17] on span "Actions" at bounding box center [249, 17] width 17 height 7
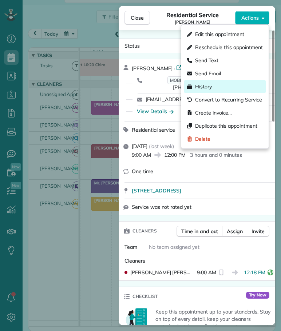
click at [208, 84] on span "History" at bounding box center [203, 86] width 17 height 7
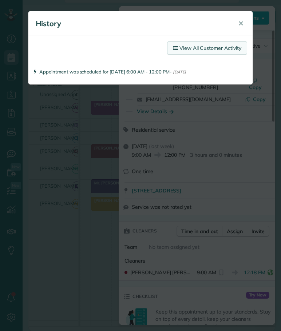
click at [211, 48] on link "View All Customer Activity" at bounding box center [207, 47] width 80 height 13
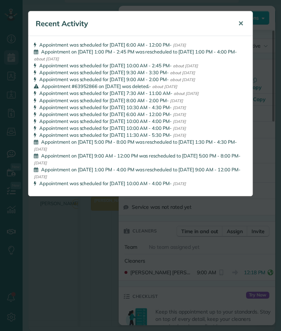
click at [239, 23] on span "✕" at bounding box center [240, 23] width 5 height 8
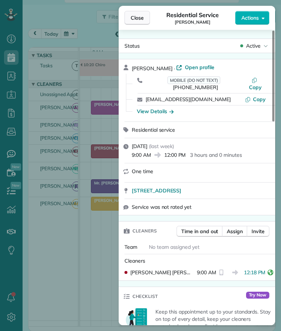
click at [135, 17] on span "Close" at bounding box center [137, 17] width 13 height 7
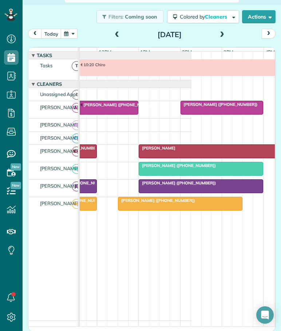
scroll to position [0, 228]
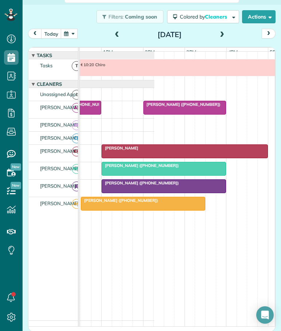
click at [181, 151] on div "[PERSON_NAME]" at bounding box center [185, 147] width 162 height 5
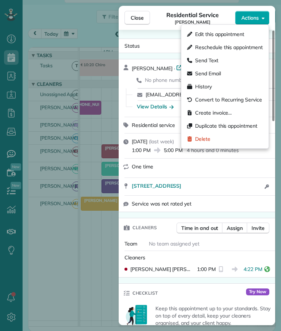
click at [256, 18] on span "Actions" at bounding box center [249, 17] width 17 height 7
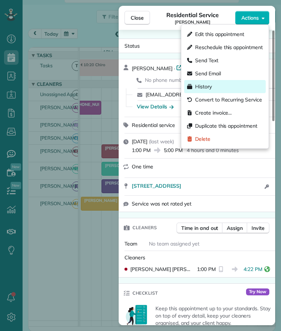
click at [212, 84] on div "History" at bounding box center [224, 86] width 81 height 13
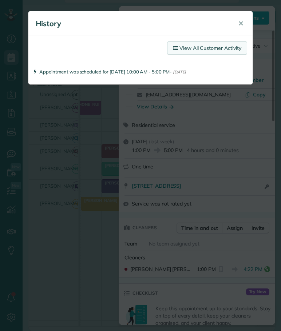
click at [201, 50] on link "View All Customer Activity" at bounding box center [207, 47] width 80 height 13
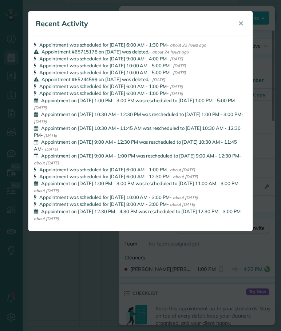
drag, startPoint x: 240, startPoint y: 22, endPoint x: 219, endPoint y: 24, distance: 21.6
click at [240, 22] on span "✕" at bounding box center [240, 23] width 5 height 8
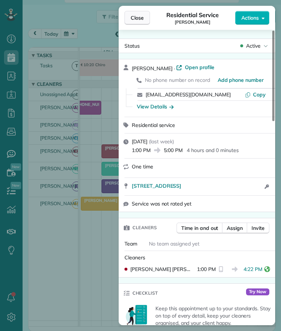
click at [138, 21] on button "Close" at bounding box center [136, 18] width 25 height 14
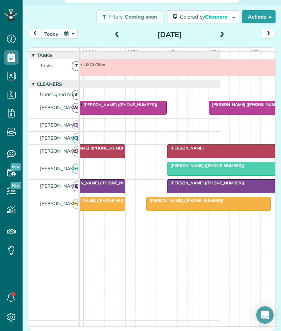
scroll to position [0, 157]
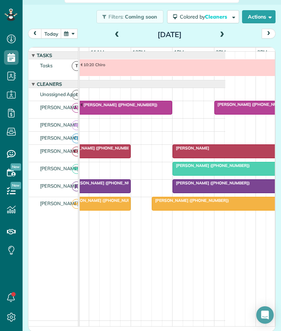
click at [132, 80] on div "10:20 Chiro" at bounding box center [74, 69] width 303 height 21
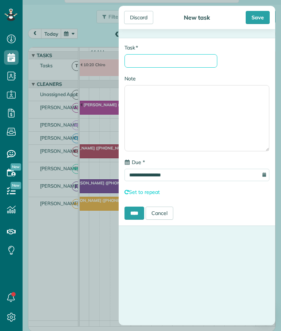
click at [147, 59] on input "* Task" at bounding box center [170, 60] width 93 height 13
type input "********"
click at [137, 212] on input "****" at bounding box center [134, 213] width 20 height 13
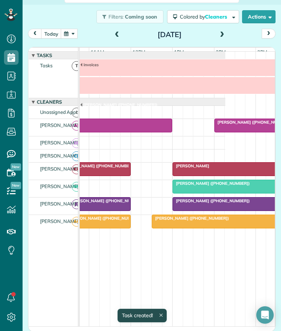
scroll to position [18, 0]
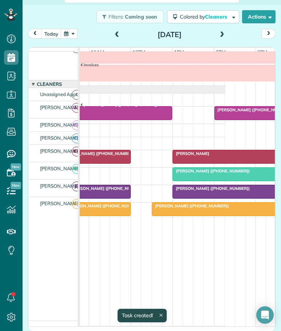
click at [113, 34] on span at bounding box center [117, 35] width 8 height 7
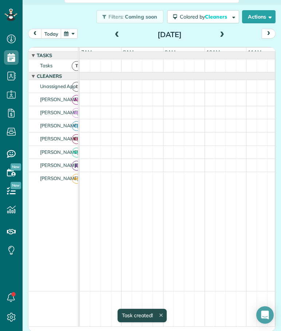
scroll to position [5, 0]
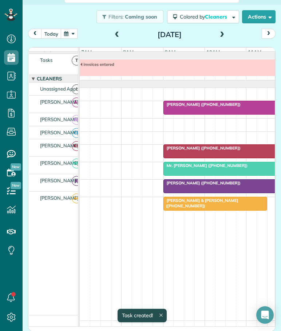
click at [115, 34] on span at bounding box center [117, 35] width 8 height 7
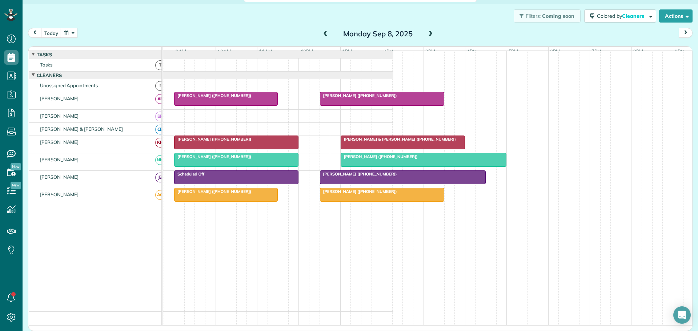
scroll to position [331, 23]
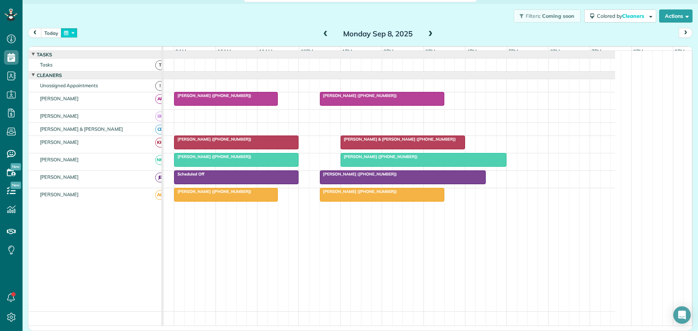
click at [72, 32] on button "button" at bounding box center [69, 33] width 17 height 10
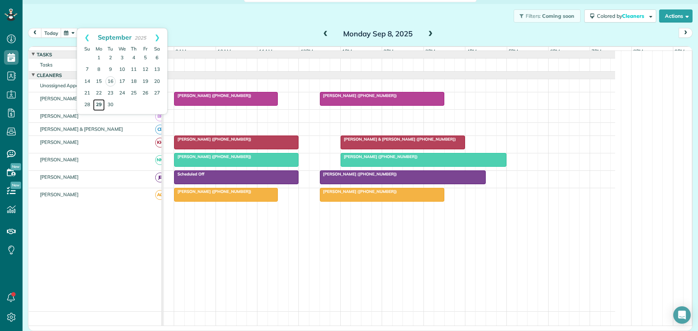
click at [97, 104] on link "29" at bounding box center [99, 105] width 12 height 12
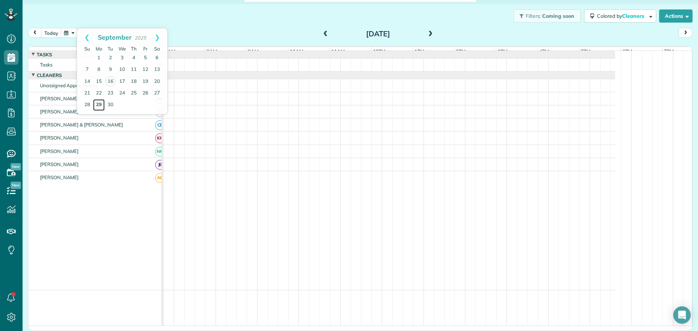
scroll to position [11, 0]
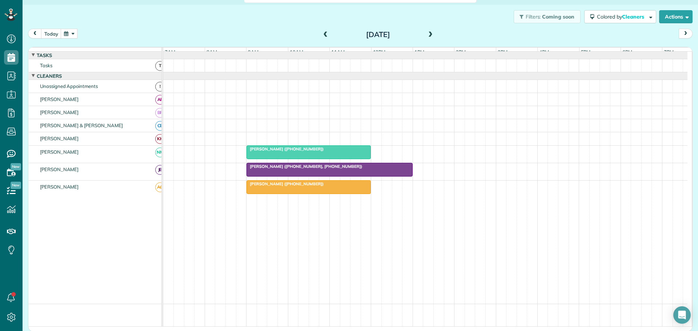
click at [428, 33] on span at bounding box center [431, 35] width 8 height 7
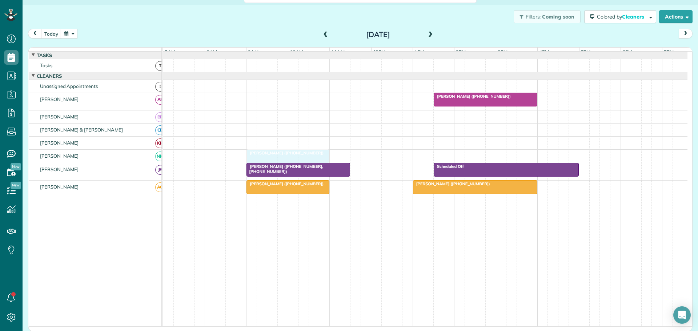
drag, startPoint x: 268, startPoint y: 103, endPoint x: 267, endPoint y: 156, distance: 53.5
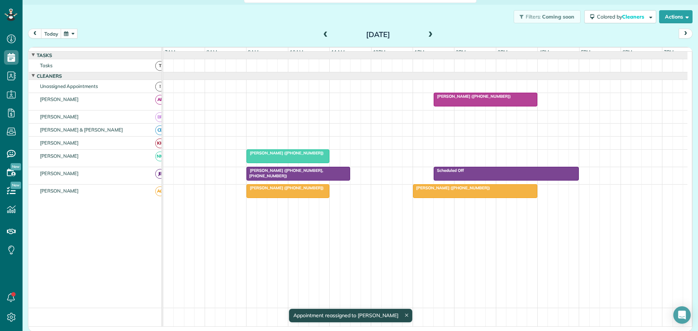
click at [294, 177] on span "[PERSON_NAME] ([PHONE_NUMBER], [PHONE_NUMBER])" at bounding box center [284, 173] width 77 height 10
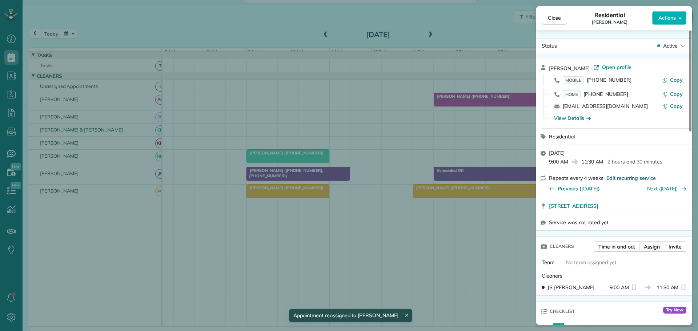
click at [651, 247] on span "Assign" at bounding box center [652, 246] width 16 height 7
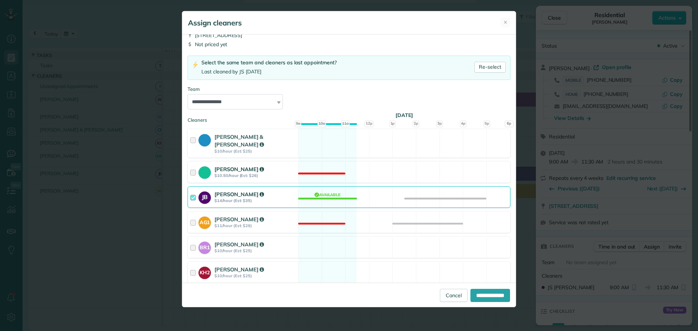
scroll to position [73, 0]
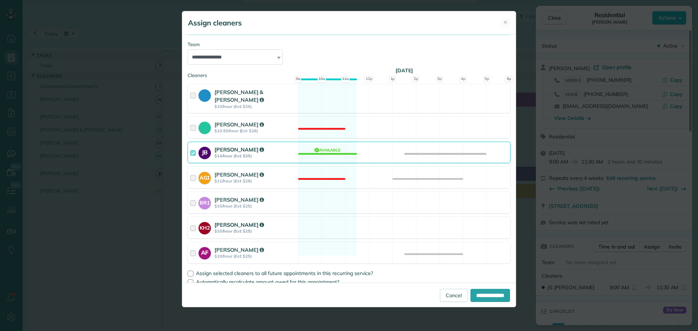
click at [195, 221] on div at bounding box center [194, 227] width 8 height 13
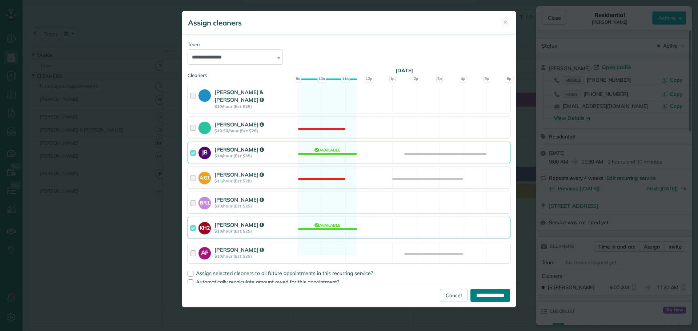
click at [485, 293] on input "**********" at bounding box center [491, 295] width 40 height 13
type input "**********"
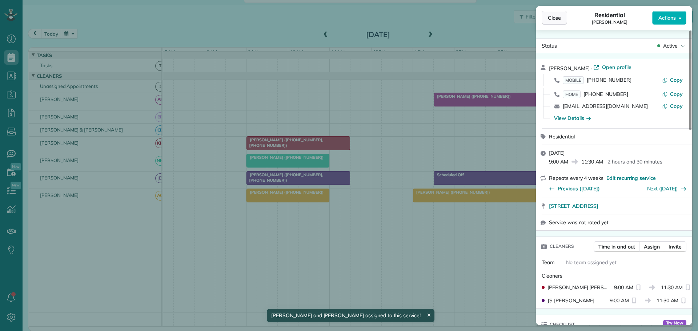
click at [551, 20] on span "Close" at bounding box center [554, 17] width 13 height 7
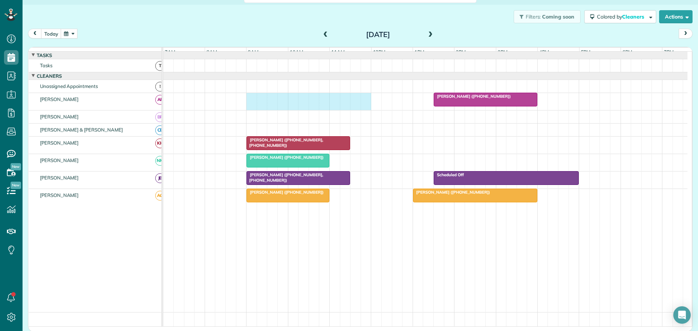
drag, startPoint x: 249, startPoint y: 101, endPoint x: 368, endPoint y: 102, distance: 118.6
click at [368, 102] on div "[PERSON_NAME] ([PHONE_NUMBER])" at bounding box center [425, 101] width 524 height 17
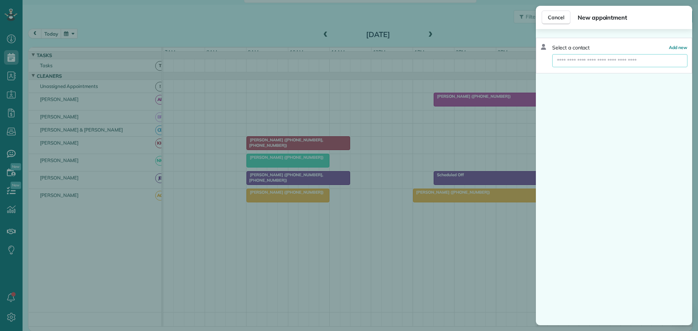
click at [584, 60] on input "text" at bounding box center [619, 60] width 135 height 13
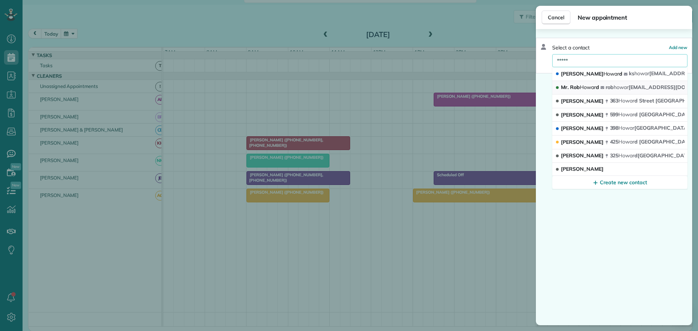
type input "*****"
click at [583, 84] on span "Howar" at bounding box center [588, 87] width 16 height 7
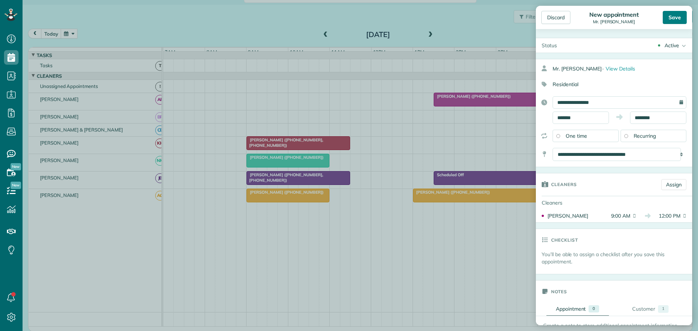
click at [672, 13] on div "Save" at bounding box center [675, 17] width 24 height 13
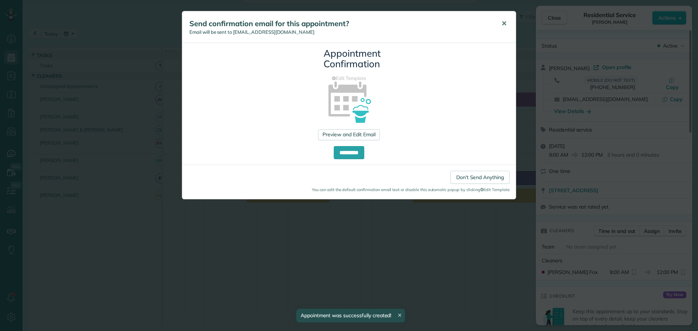
click at [505, 22] on span "✕" at bounding box center [504, 23] width 5 height 8
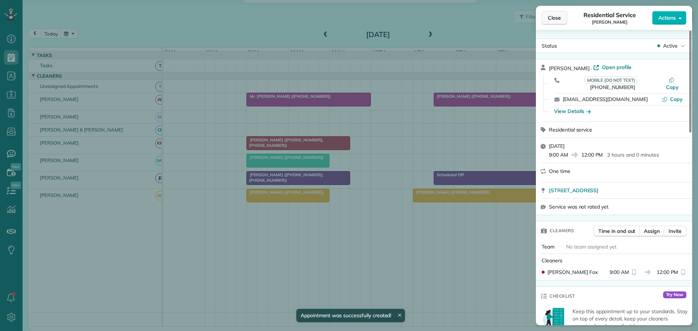
click at [548, 16] on button "Close" at bounding box center [554, 18] width 25 height 14
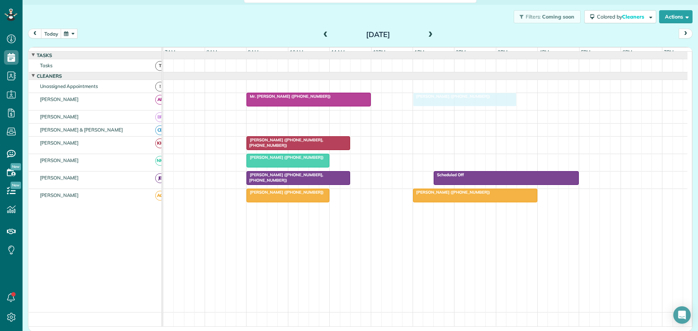
drag, startPoint x: 475, startPoint y: 99, endPoint x: 456, endPoint y: 101, distance: 19.0
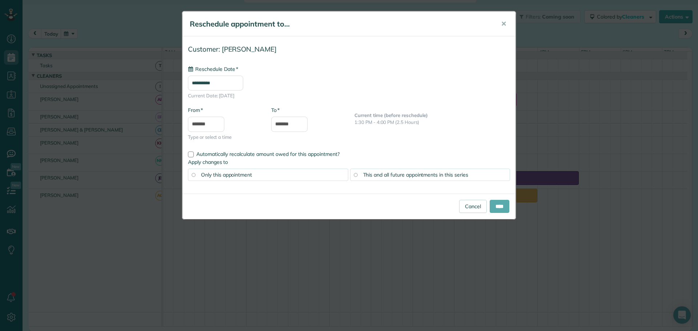
type input "**********"
click at [497, 208] on input "****" at bounding box center [500, 206] width 20 height 13
